Goal: Information Seeking & Learning: Check status

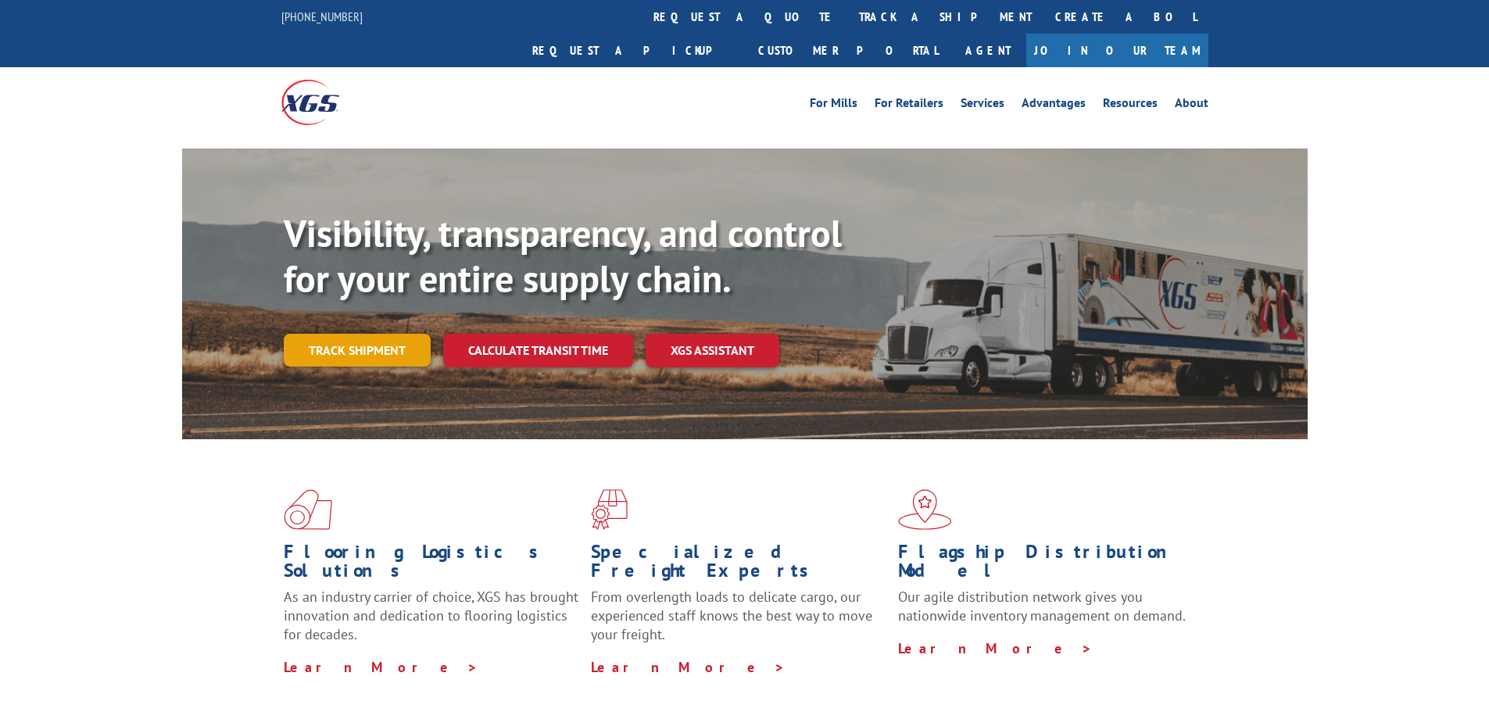
click at [368, 334] on link "Track shipment" at bounding box center [357, 350] width 147 height 33
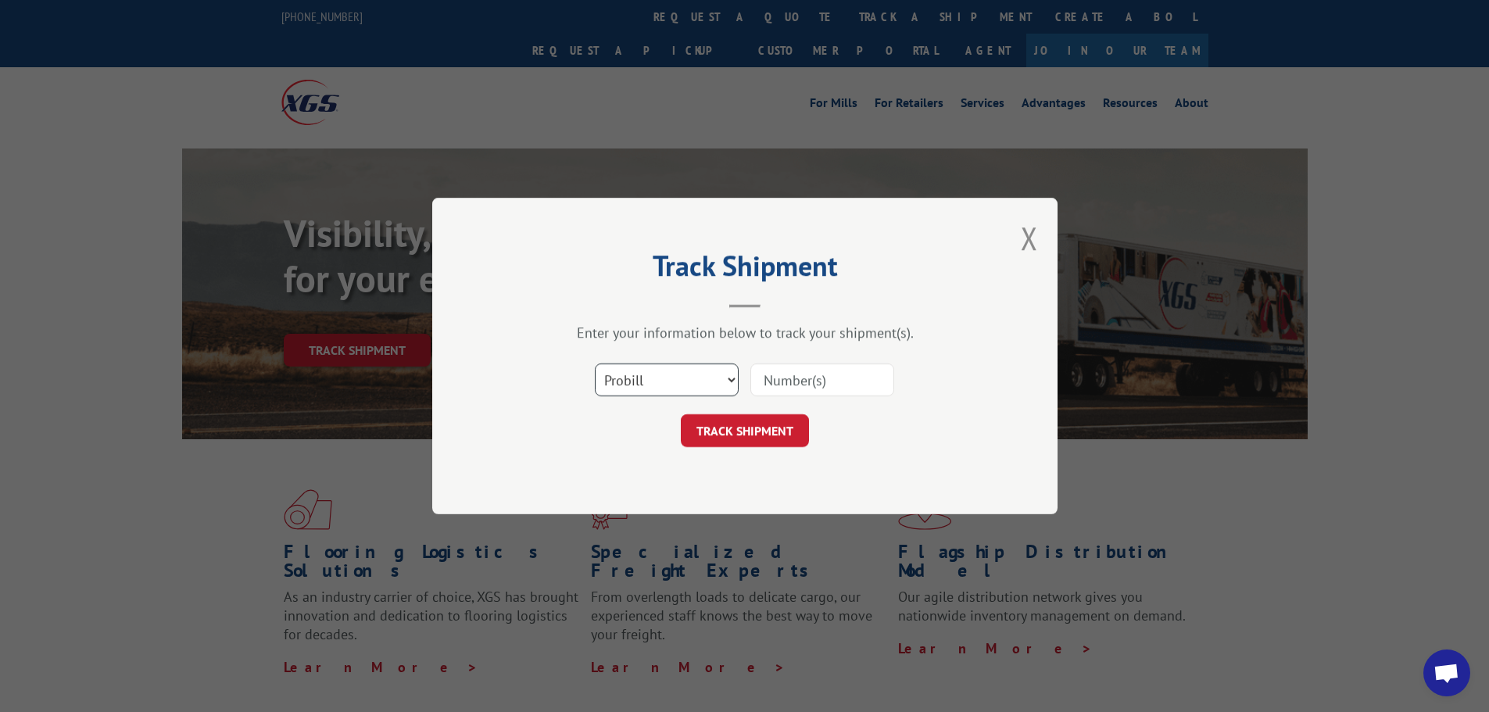
click at [697, 377] on select "Select category... Probill BOL PO" at bounding box center [667, 380] width 144 height 33
select select "bol"
click at [595, 364] on select "Select category... Probill BOL PO" at bounding box center [667, 380] width 144 height 33
click at [808, 382] on input at bounding box center [823, 380] width 144 height 33
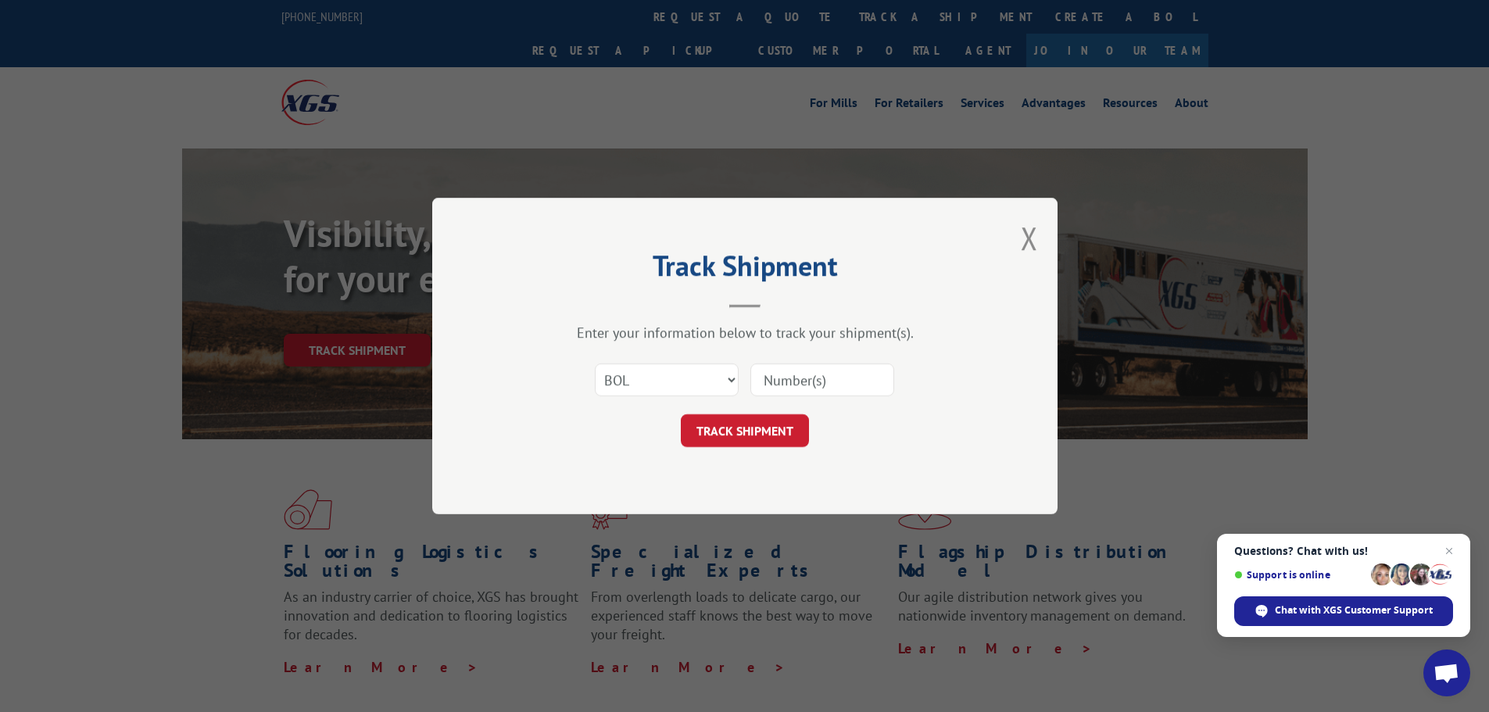
paste input "5653748"
type input "5653748"
click at [740, 432] on button "TRACK SHIPMENT" at bounding box center [745, 430] width 128 height 33
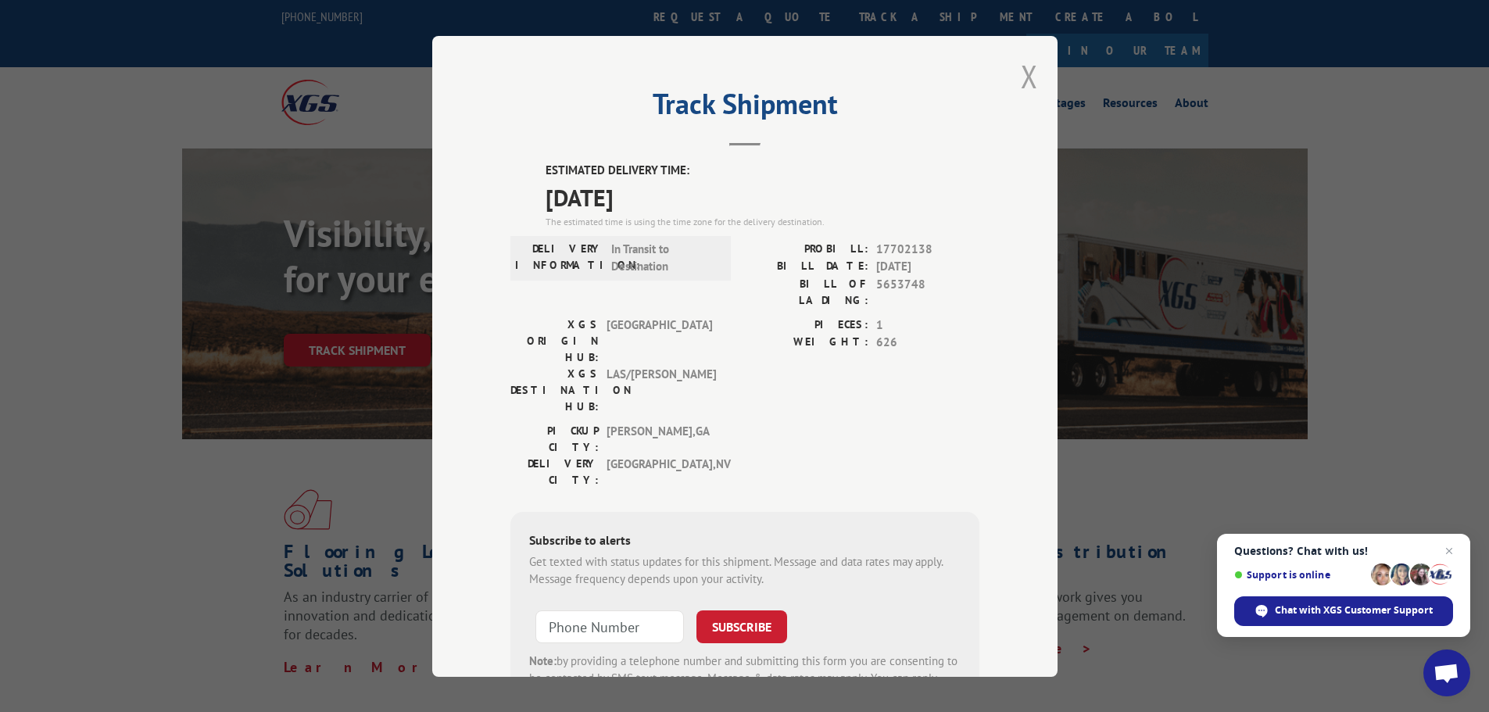
click at [1027, 78] on button "Close modal" at bounding box center [1029, 76] width 17 height 41
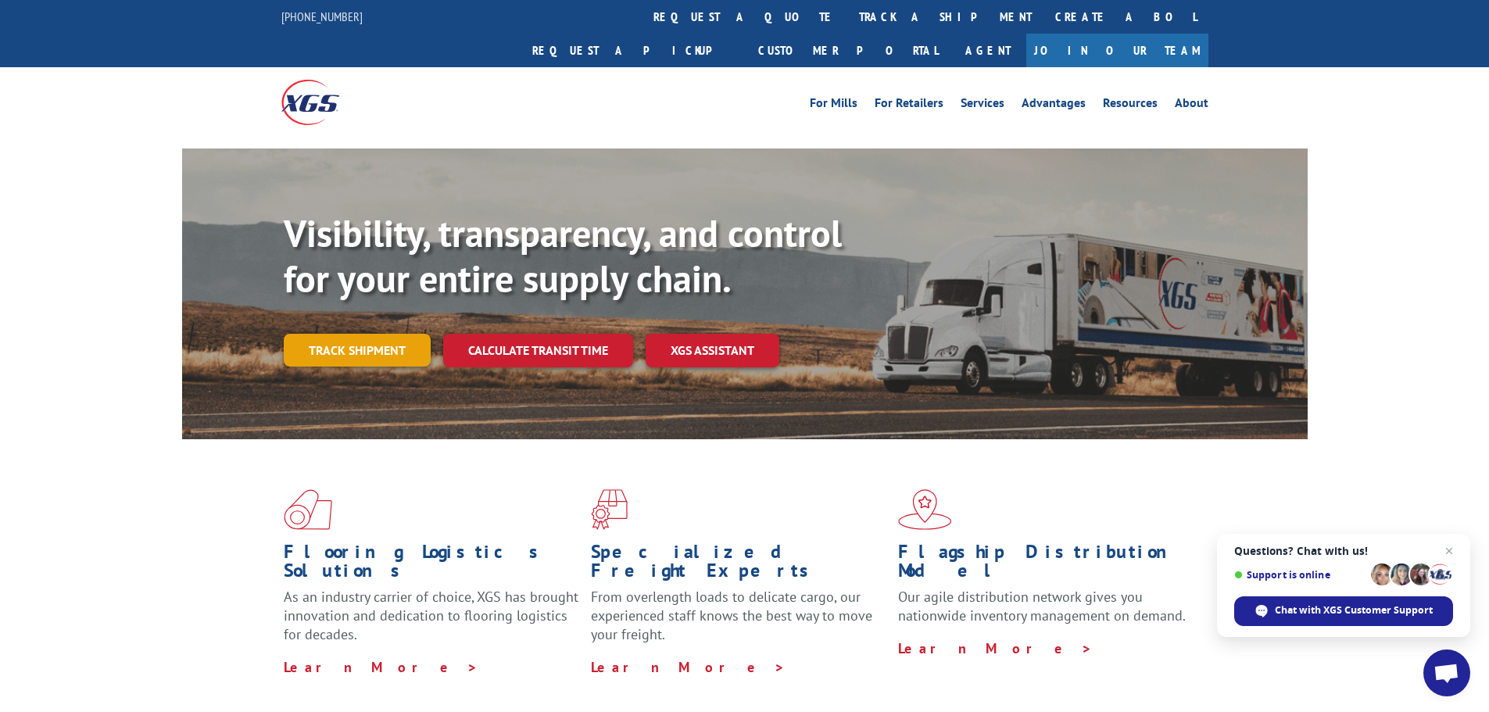
click at [334, 334] on link "Track shipment" at bounding box center [357, 350] width 147 height 33
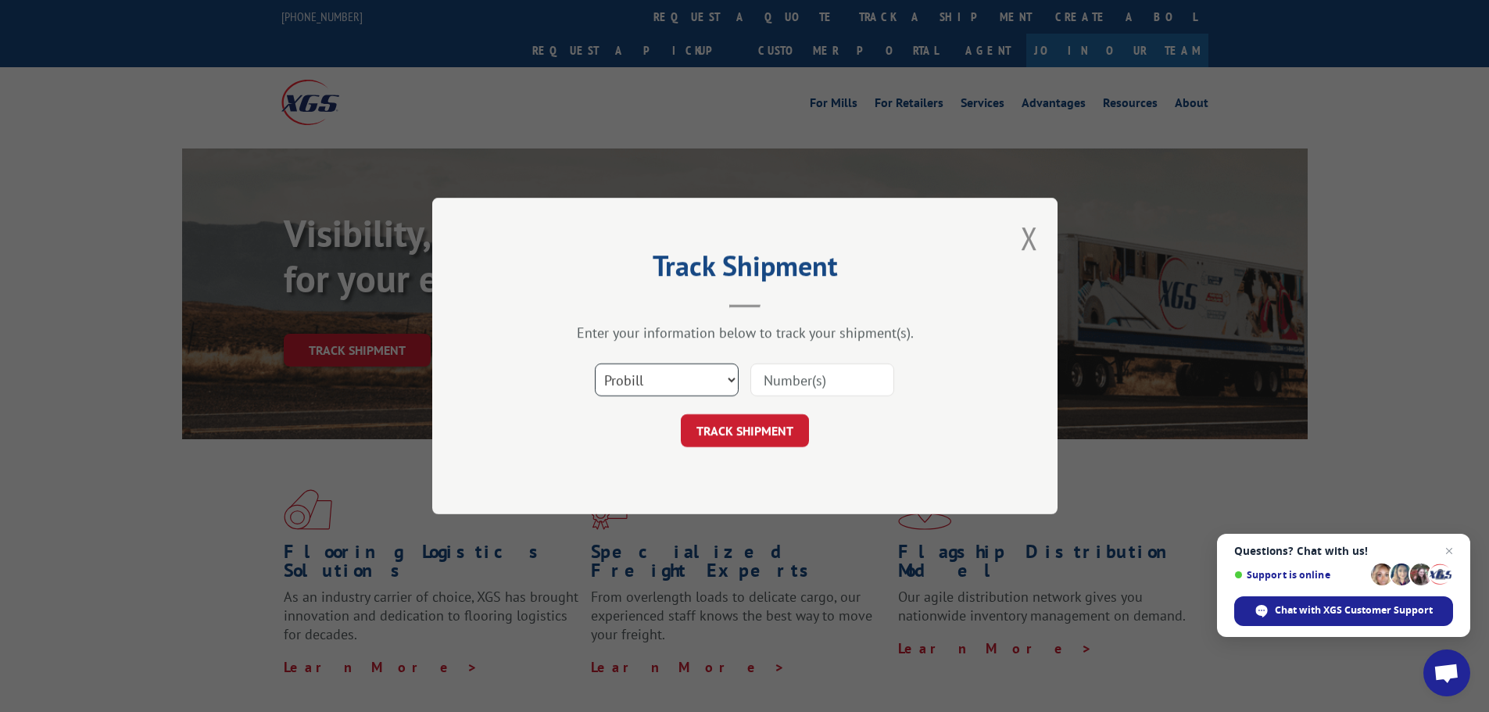
click at [630, 390] on select "Select category... Probill BOL PO" at bounding box center [667, 380] width 144 height 33
select select "bol"
click at [595, 364] on select "Select category... Probill BOL PO" at bounding box center [667, 380] width 144 height 33
click at [777, 385] on input at bounding box center [823, 380] width 144 height 33
paste input "7077870"
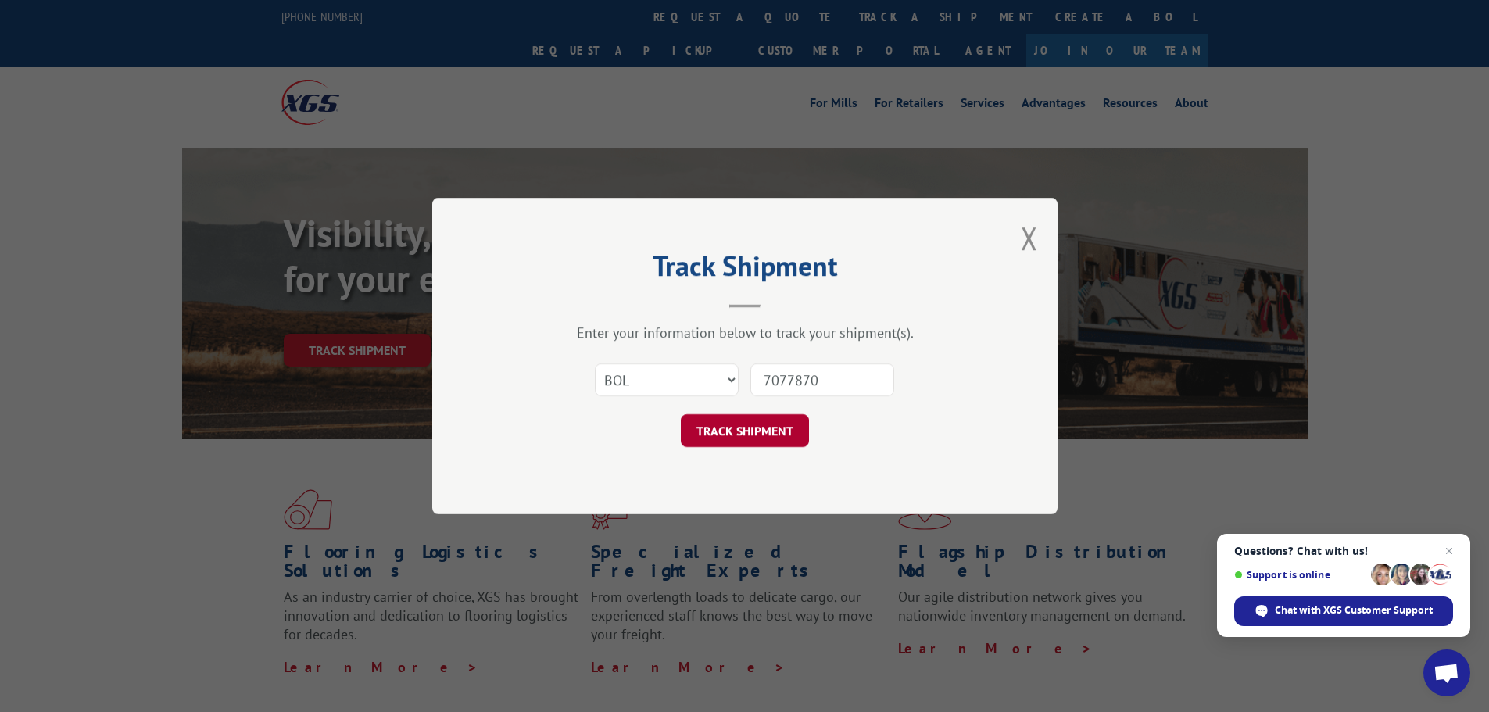
type input "7077870"
click at [740, 425] on button "TRACK SHIPMENT" at bounding box center [745, 430] width 128 height 33
